Goal: Task Accomplishment & Management: Use online tool/utility

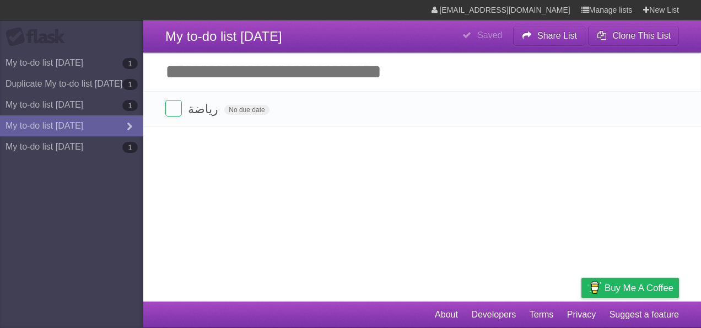
click at [309, 70] on input "Add another task" at bounding box center [422, 71] width 558 height 39
click at [265, 38] on span "My to-do list [DATE]" at bounding box center [223, 36] width 117 height 15
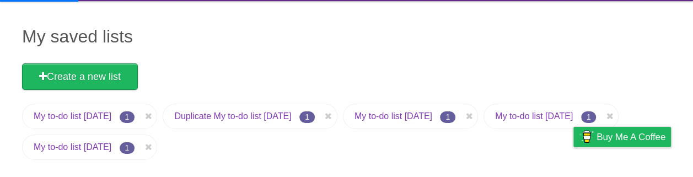
scroll to position [84, 0]
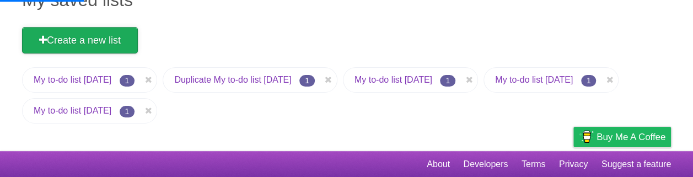
click at [112, 41] on link "Create a new list" at bounding box center [80, 40] width 116 height 26
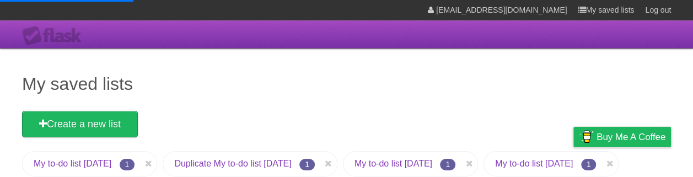
click at [109, 78] on h1 "My saved lists" at bounding box center [346, 84] width 649 height 26
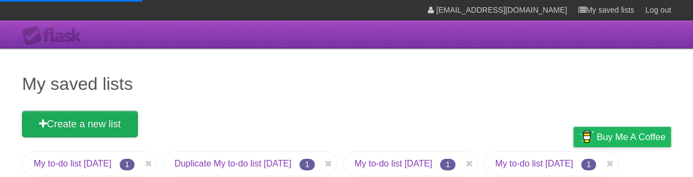
click at [108, 117] on link "Create a new list" at bounding box center [80, 124] width 116 height 26
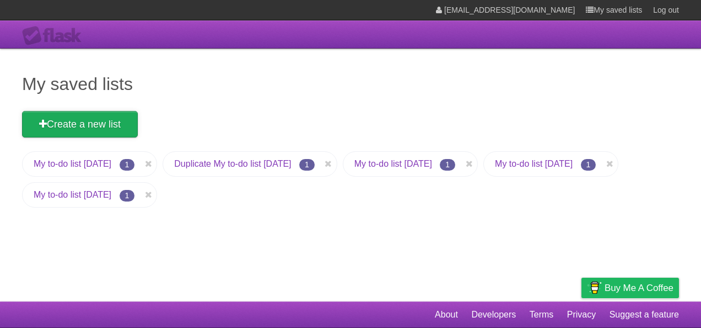
click at [97, 131] on link "Create a new list" at bounding box center [80, 124] width 116 height 26
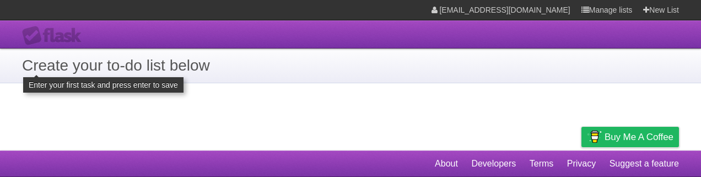
click at [191, 71] on h1 "Create your to-do list below" at bounding box center [350, 65] width 657 height 23
click at [60, 68] on h1 "Create your to-do list below" at bounding box center [350, 65] width 657 height 23
copy h1 "Create"
click at [95, 66] on h1 "Create your to-do list below" at bounding box center [350, 65] width 657 height 23
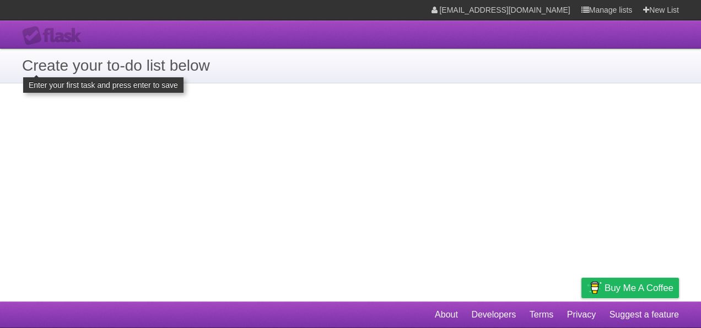
click at [172, 60] on h1 "Create your to-do list below" at bounding box center [350, 65] width 657 height 23
click at [178, 72] on h1 "Create your to-do list below" at bounding box center [350, 65] width 657 height 23
drag, startPoint x: 178, startPoint y: 72, endPoint x: 158, endPoint y: 143, distance: 74.4
click at [158, 143] on div "**********" at bounding box center [350, 150] width 701 height 301
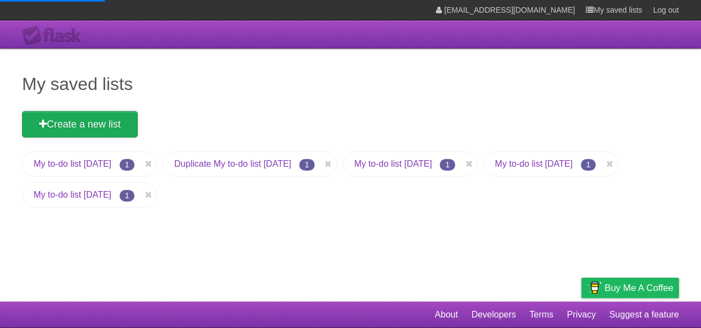
click at [109, 121] on link "Create a new list" at bounding box center [80, 124] width 116 height 26
drag, startPoint x: 109, startPoint y: 113, endPoint x: 161, endPoint y: 67, distance: 68.8
click at [162, 79] on h1 "My saved lists" at bounding box center [350, 84] width 657 height 26
click at [114, 126] on link "Create a new list" at bounding box center [80, 124] width 116 height 26
click at [115, 129] on link "Create a new list" at bounding box center [80, 124] width 116 height 26
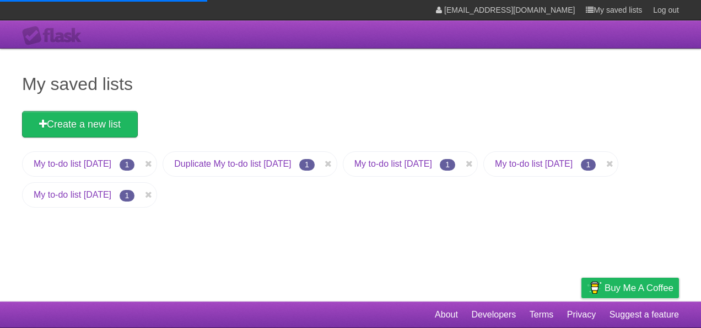
click at [111, 197] on link "My to-do list [DATE]" at bounding box center [73, 194] width 78 height 9
click at [157, 191] on li "My to-do list 09/10/2025 1" at bounding box center [89, 194] width 135 height 25
click at [495, 168] on link "My to-do list [DATE]" at bounding box center [534, 163] width 78 height 9
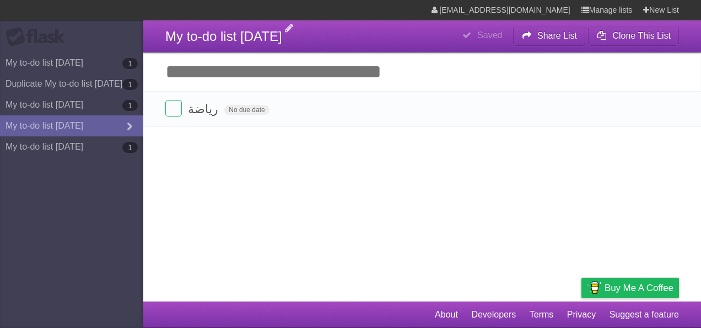
click at [249, 35] on span "My to-do list [DATE]" at bounding box center [223, 36] width 117 height 15
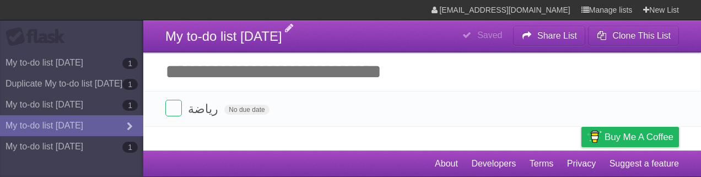
click at [268, 36] on span "My to-do list [DATE]" at bounding box center [223, 36] width 117 height 15
click at [291, 21] on header "**********" at bounding box center [422, 36] width 558 height 32
click at [311, 39] on header "**********" at bounding box center [422, 36] width 558 height 32
drag, startPoint x: 307, startPoint y: 35, endPoint x: 298, endPoint y: 33, distance: 9.6
click at [307, 35] on header "**********" at bounding box center [422, 36] width 558 height 32
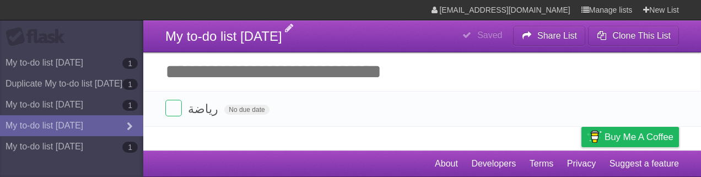
click at [282, 33] on span "My to-do list [DATE]" at bounding box center [223, 36] width 117 height 15
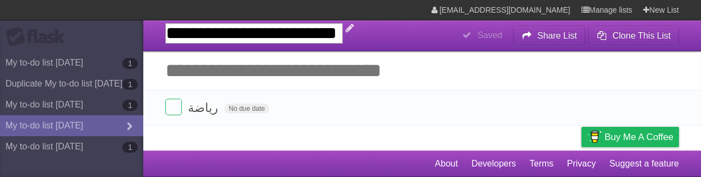
click at [298, 33] on input "**********" at bounding box center [254, 33] width 178 height 20
click at [343, 32] on input "**********" at bounding box center [254, 33] width 178 height 20
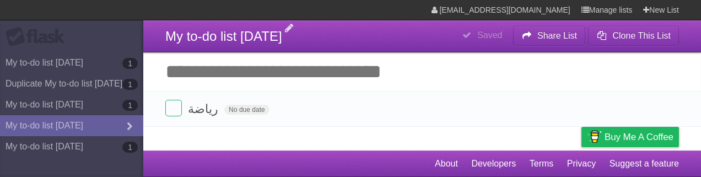
click at [320, 34] on header "**********" at bounding box center [422, 36] width 558 height 32
click at [274, 32] on span "My to-do list [DATE]" at bounding box center [223, 36] width 117 height 15
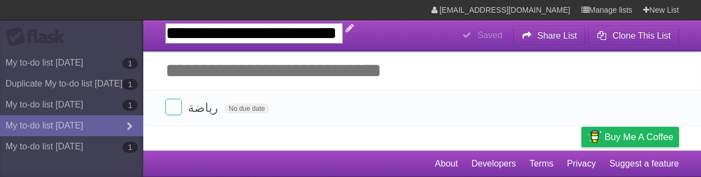
click at [343, 30] on input "**********" at bounding box center [254, 33] width 178 height 20
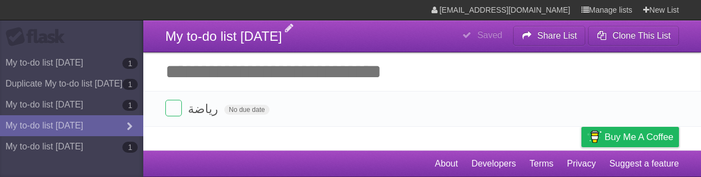
click at [214, 23] on h1 "My to-do list [DATE]" at bounding box center [223, 36] width 117 height 26
click at [256, 84] on input "Add another task" at bounding box center [422, 71] width 558 height 39
click at [232, 32] on span "My to-do list [DATE]" at bounding box center [223, 36] width 117 height 15
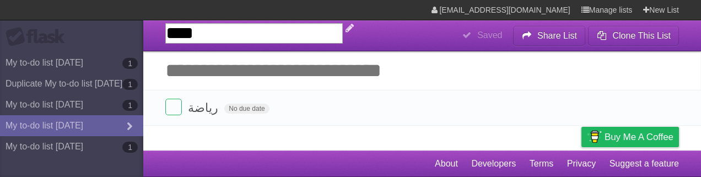
type input "*****"
click at [330, 108] on form "رياضة No due date White Red Blue Green Purple Orange" at bounding box center [422, 108] width 514 height 18
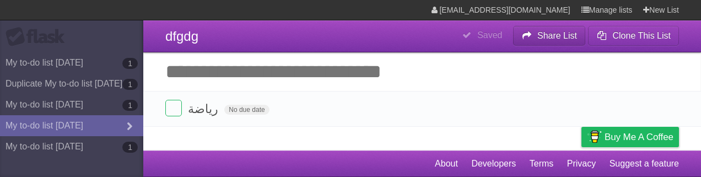
click at [565, 33] on b "Share List" at bounding box center [558, 35] width 40 height 9
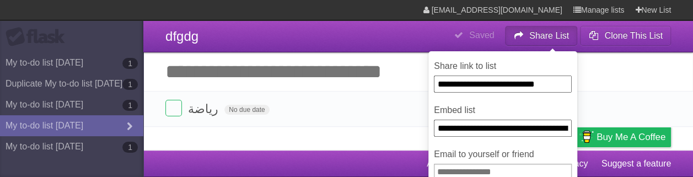
click at [602, 73] on input "Add another task" at bounding box center [418, 71] width 550 height 39
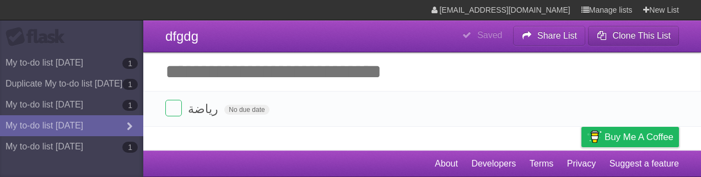
click at [635, 39] on b "Clone This List" at bounding box center [642, 35] width 58 height 9
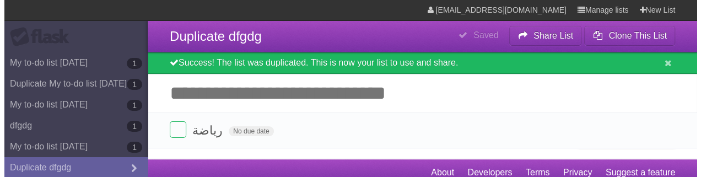
scroll to position [13, 0]
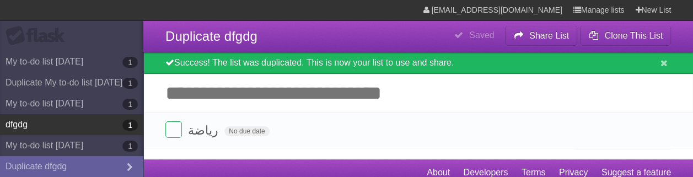
click at [72, 126] on link "dfgdg 1" at bounding box center [71, 124] width 143 height 21
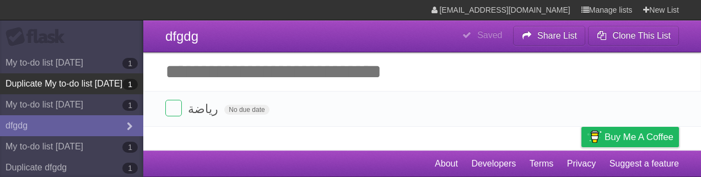
scroll to position [13, 0]
